Goal: Information Seeking & Learning: Learn about a topic

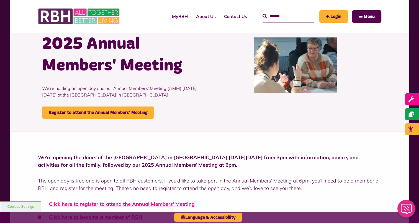
scroll to position [57, 0]
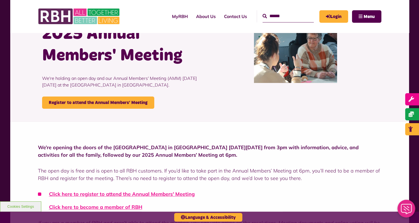
drag, startPoint x: 416, startPoint y: 38, endPoint x: 416, endPoint y: 42, distance: 4.5
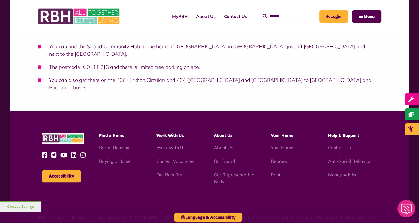
scroll to position [433, 0]
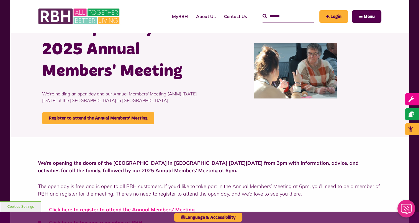
scroll to position [48, 0]
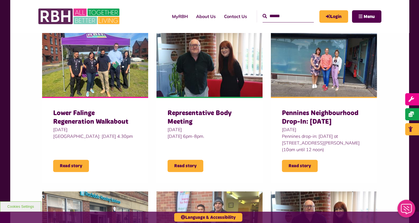
scroll to position [159, 0]
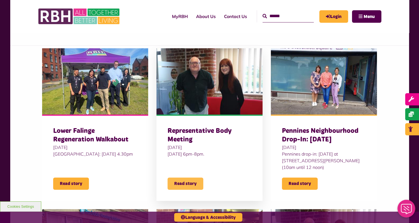
click at [189, 177] on span "Read story" at bounding box center [186, 183] width 36 height 12
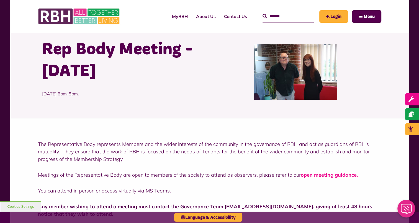
scroll to position [7, 0]
